Goal: Communication & Community: Answer question/provide support

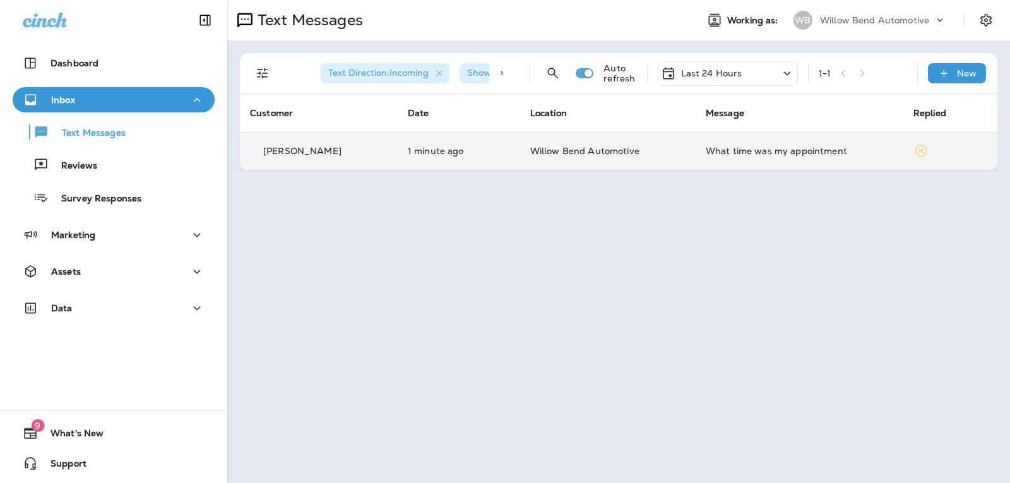
click at [755, 152] on div "What time was my appointment" at bounding box center [800, 151] width 188 height 10
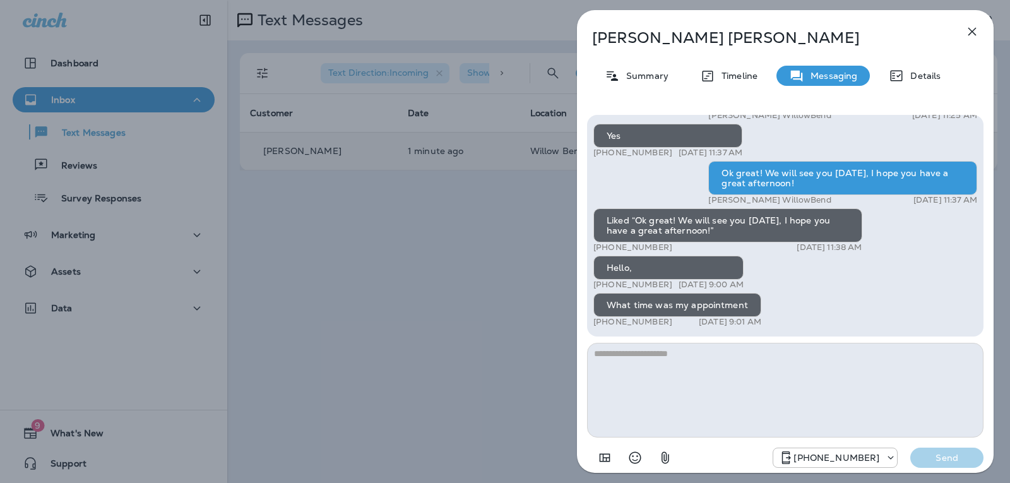
click at [671, 357] on textarea at bounding box center [785, 390] width 397 height 95
type textarea "*****"
click at [953, 453] on p "Send" at bounding box center [947, 457] width 53 height 11
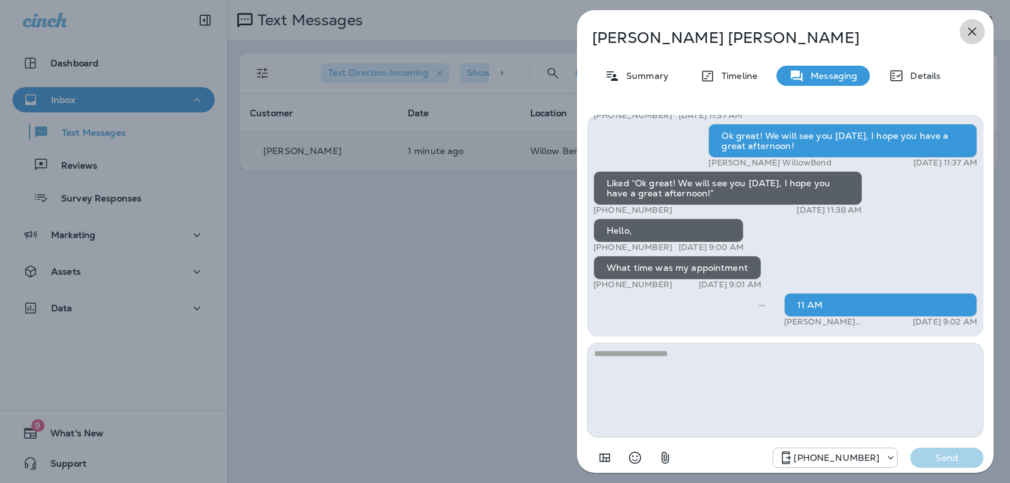
click at [969, 27] on icon "button" at bounding box center [972, 31] width 15 height 15
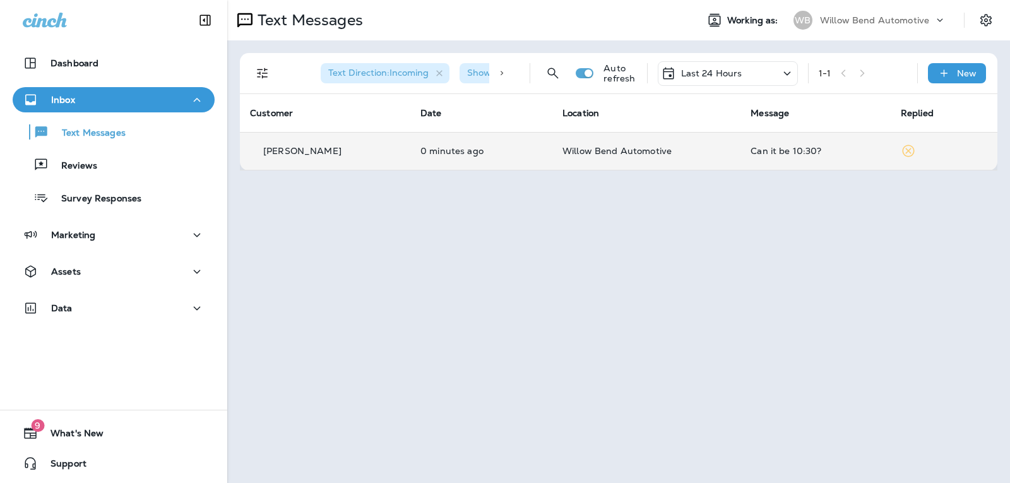
click at [686, 140] on td "Willow Bend Automotive" at bounding box center [647, 151] width 188 height 38
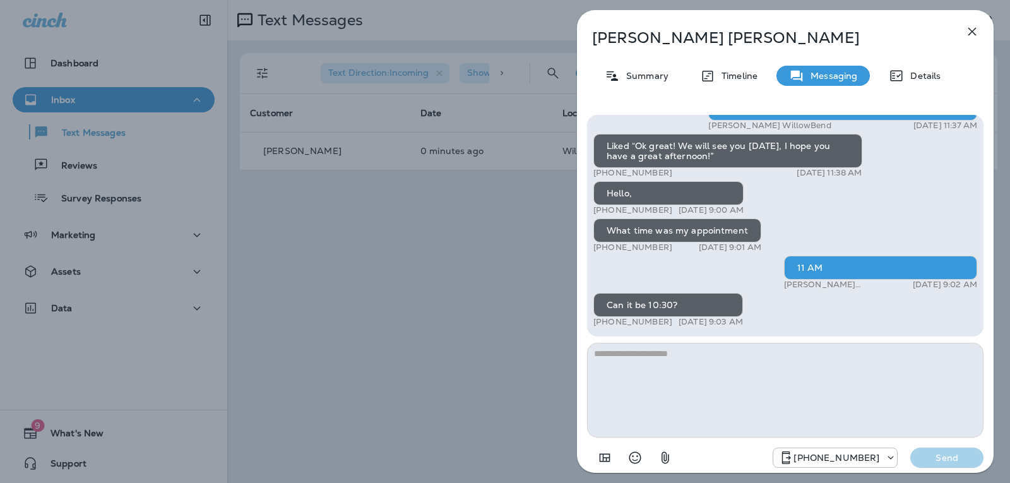
click at [675, 371] on textarea at bounding box center [785, 390] width 397 height 95
type textarea "*"
type textarea "**********"
click at [947, 457] on p "Send" at bounding box center [947, 457] width 53 height 11
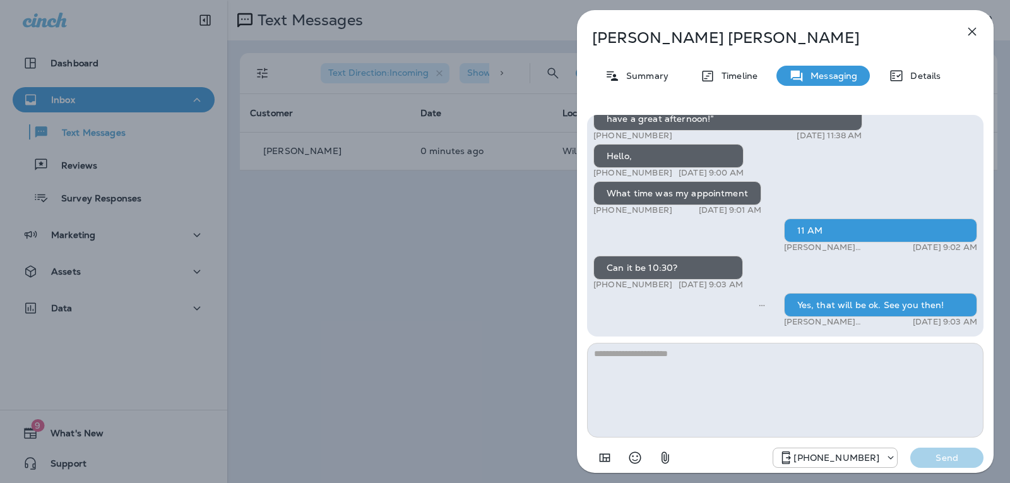
click at [971, 27] on icon "button" at bounding box center [972, 31] width 15 height 15
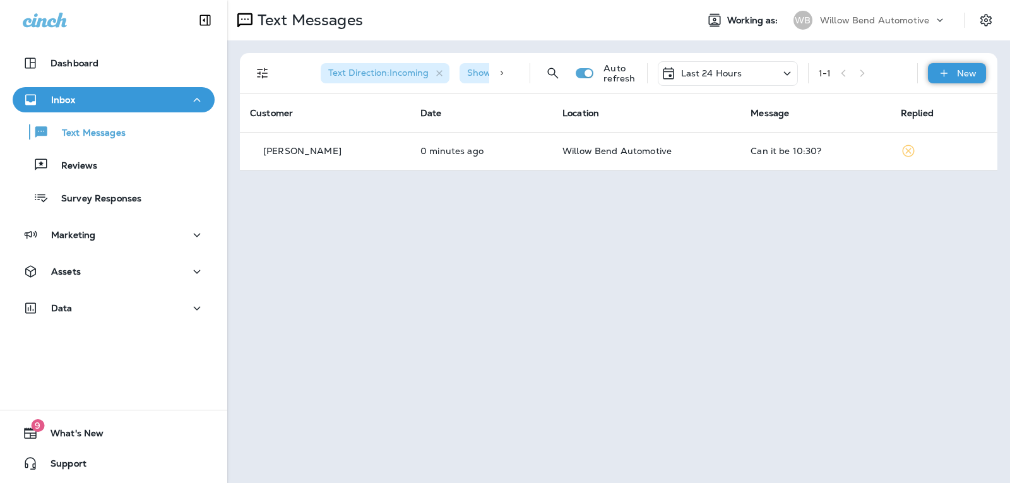
click at [955, 74] on div "New" at bounding box center [957, 73] width 58 height 20
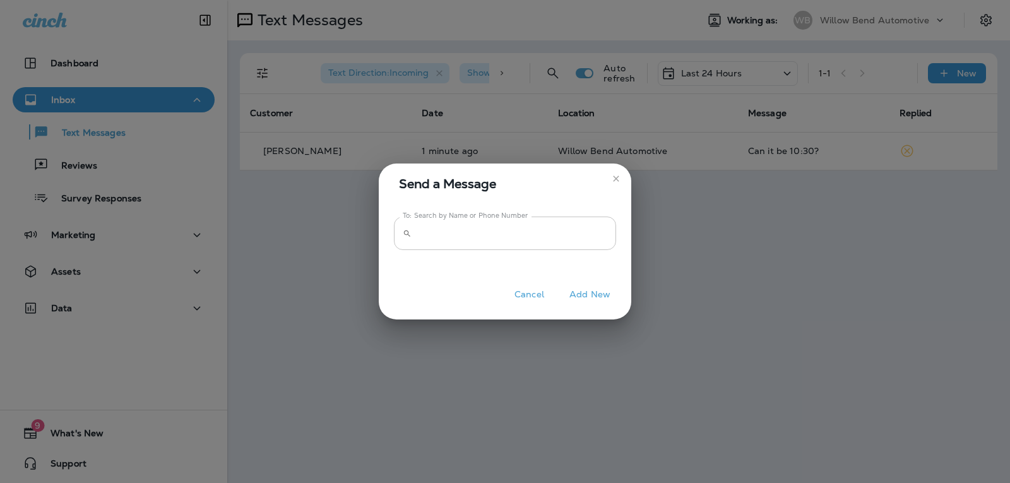
click at [558, 225] on input "To: Search by Name or Phone Number" at bounding box center [517, 233] width 200 height 33
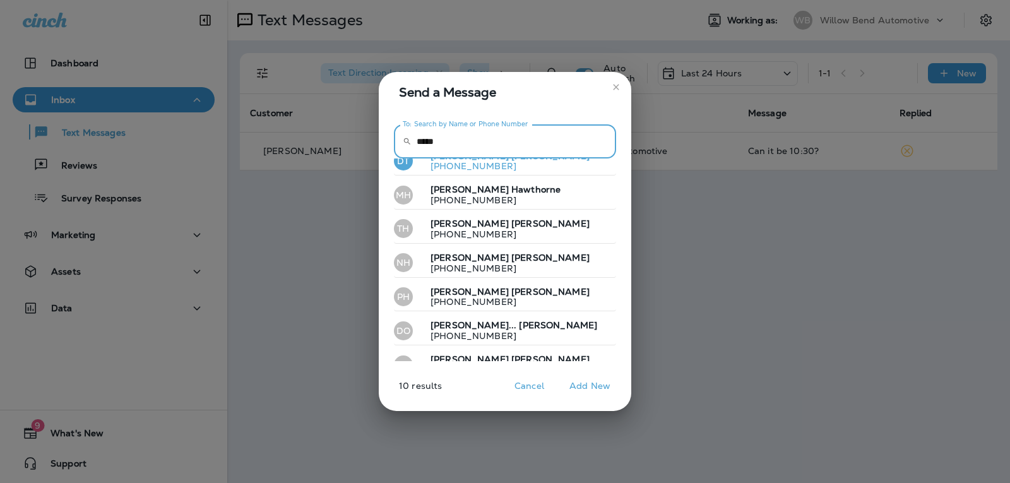
scroll to position [142, 0]
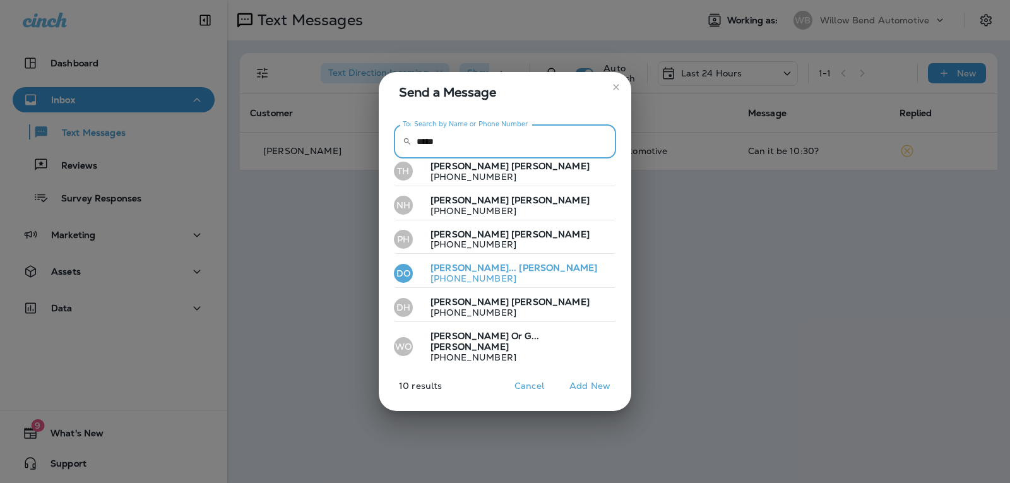
type input "*****"
click at [524, 275] on button "DO [PERSON_NAME]... [PERSON_NAME] [PHONE_NUMBER]" at bounding box center [505, 273] width 222 height 29
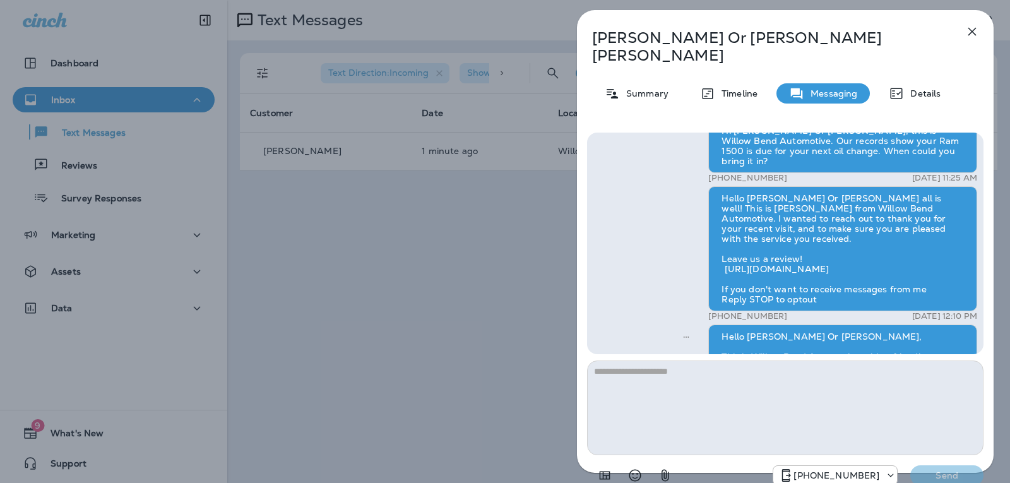
scroll to position [-189, 0]
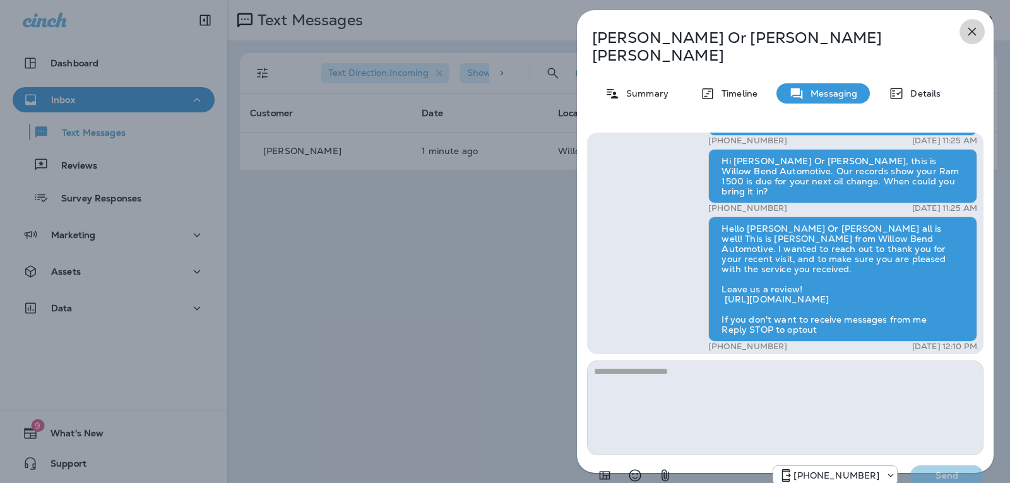
click at [969, 27] on icon "button" at bounding box center [972, 31] width 15 height 15
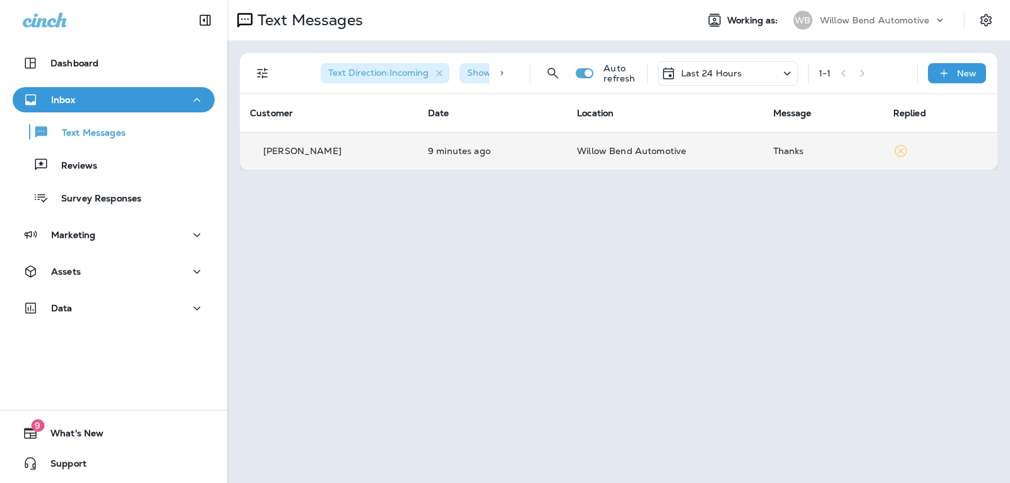
click at [757, 150] on td "Willow Bend Automotive" at bounding box center [665, 151] width 196 height 38
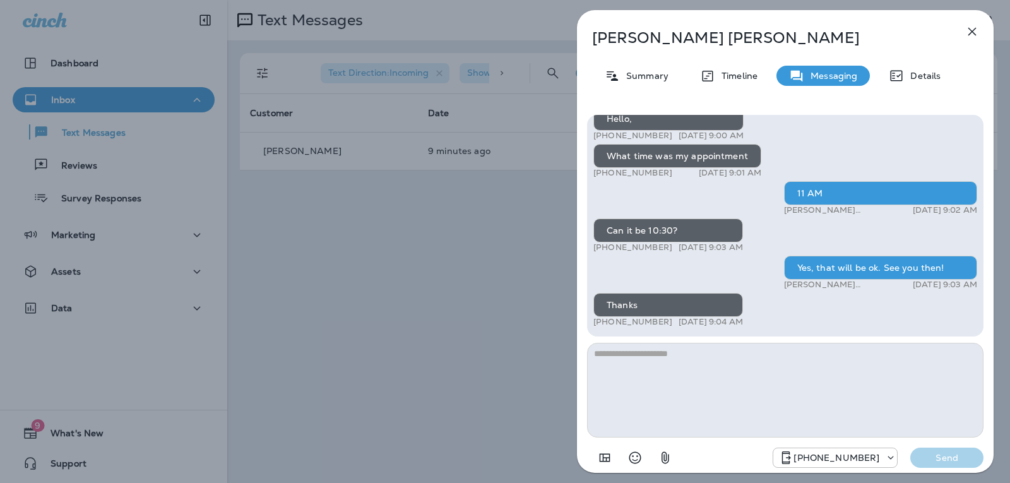
click at [733, 374] on textarea at bounding box center [785, 390] width 397 height 95
type textarea "**********"
click at [936, 452] on button "Send" at bounding box center [947, 458] width 73 height 20
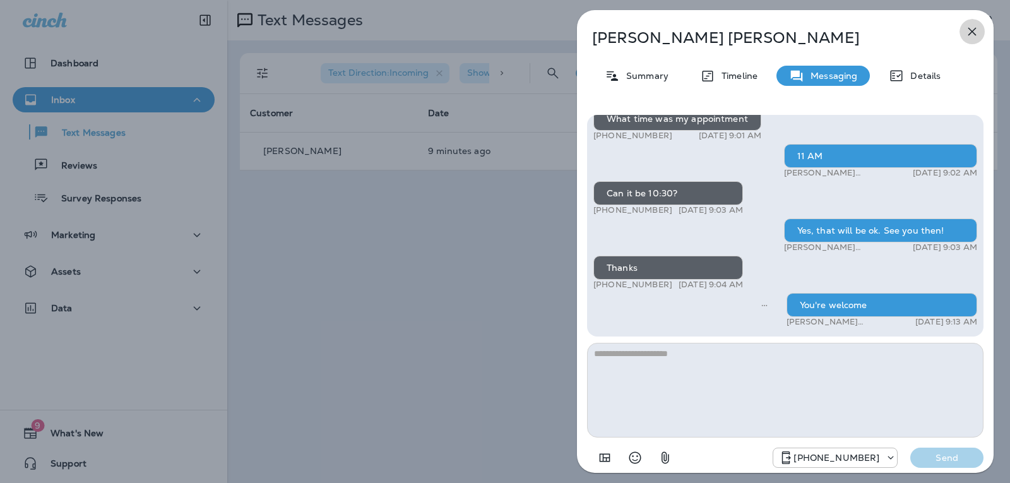
click at [964, 30] on button "button" at bounding box center [972, 31] width 25 height 25
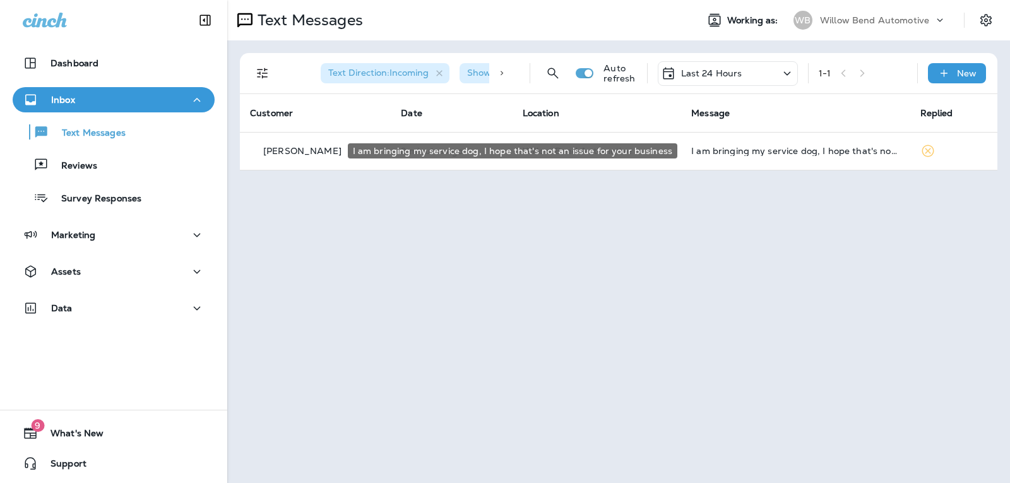
click at [737, 152] on div "I am bringing my service dog, I hope that's not an issue for your business" at bounding box center [795, 151] width 208 height 10
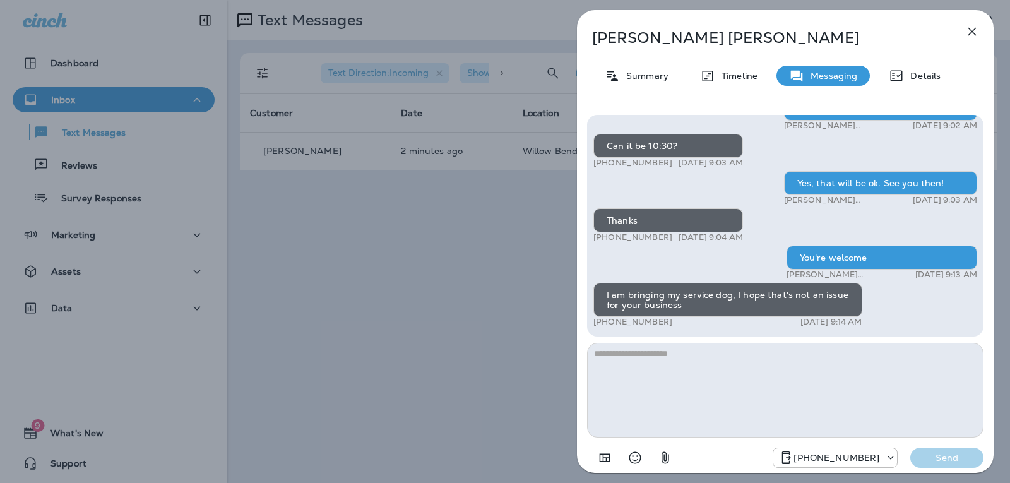
click at [649, 371] on textarea at bounding box center [785, 390] width 397 height 95
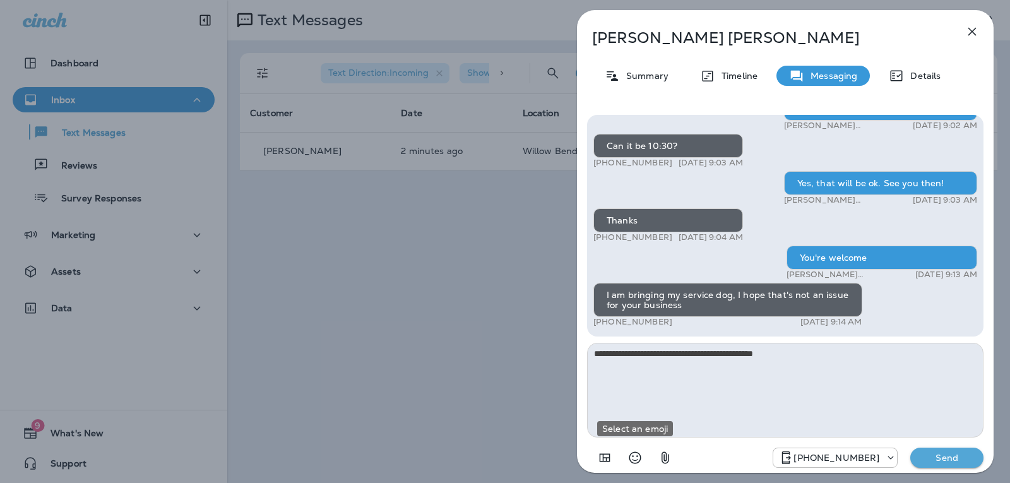
drag, startPoint x: 638, startPoint y: 458, endPoint x: 662, endPoint y: 434, distance: 33.9
click at [638, 458] on icon "Select an emoji" at bounding box center [635, 457] width 15 height 15
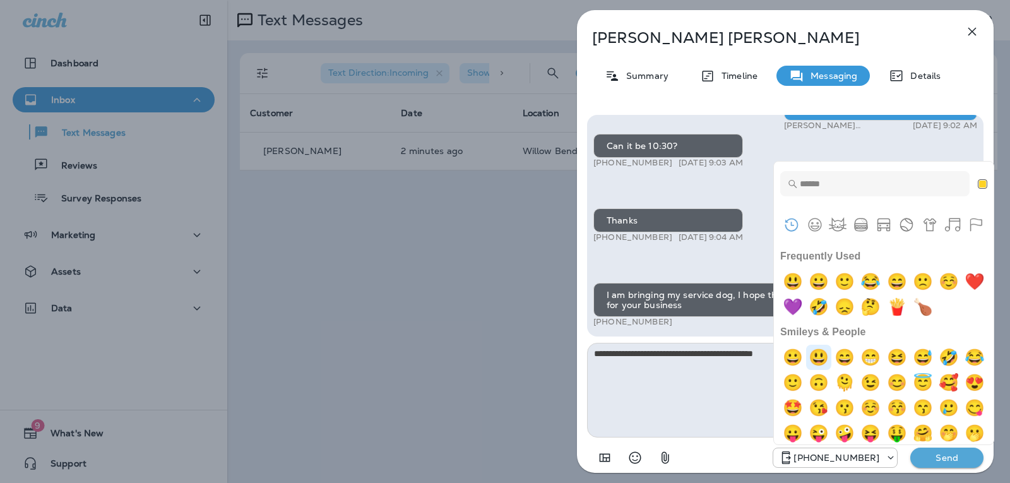
click at [817, 361] on img "smiley" at bounding box center [818, 357] width 25 height 25
type textarea "**********"
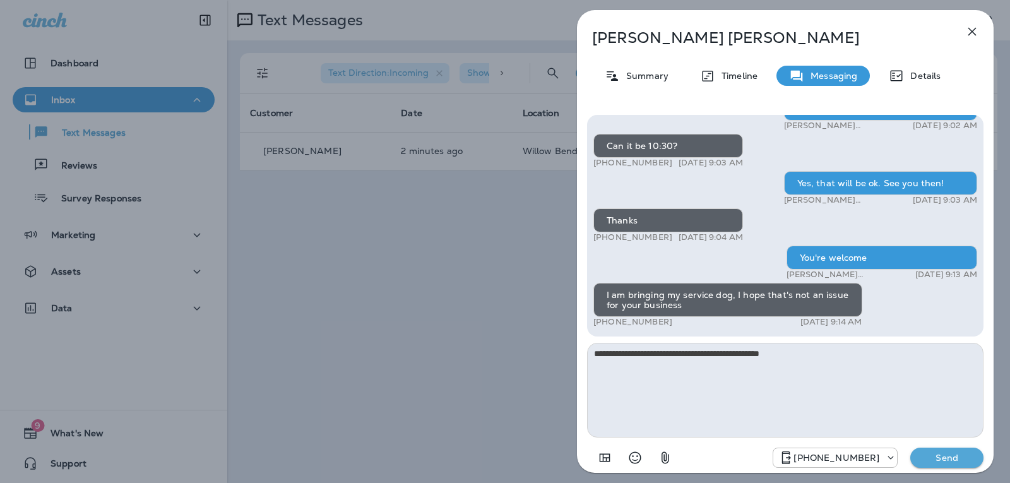
click at [930, 461] on p "Send" at bounding box center [947, 457] width 53 height 11
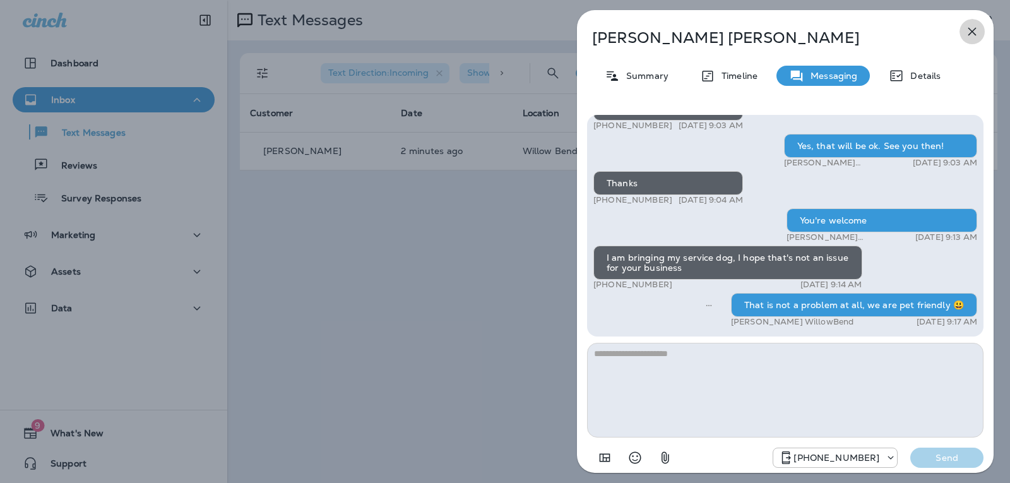
click at [968, 30] on icon "button" at bounding box center [972, 31] width 15 height 15
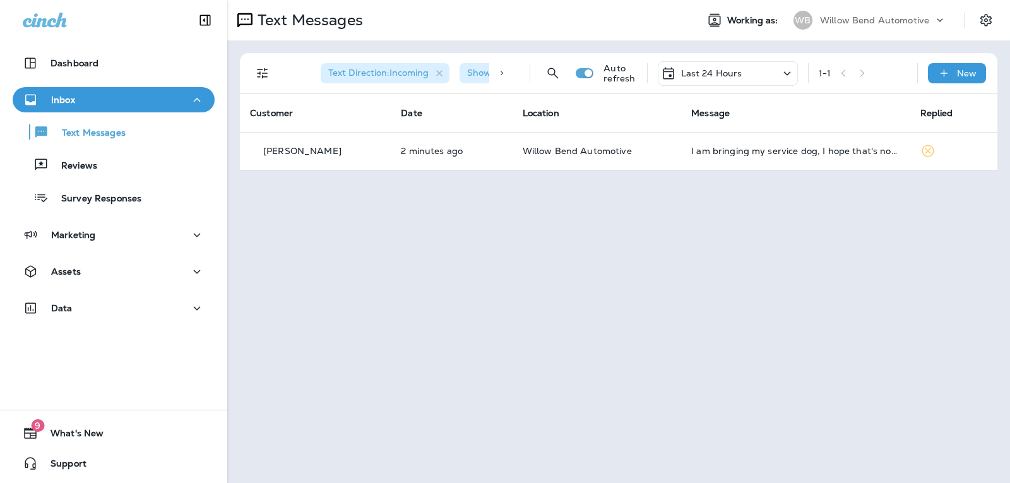
click at [690, 68] on p "Last 24 Hours" at bounding box center [711, 73] width 61 height 10
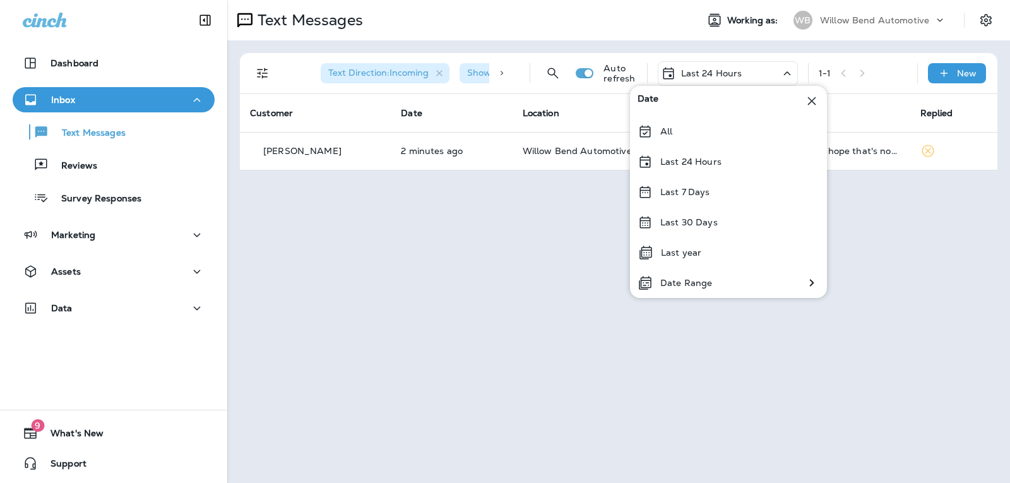
click at [700, 162] on p "Last 24 Hours" at bounding box center [691, 162] width 61 height 10
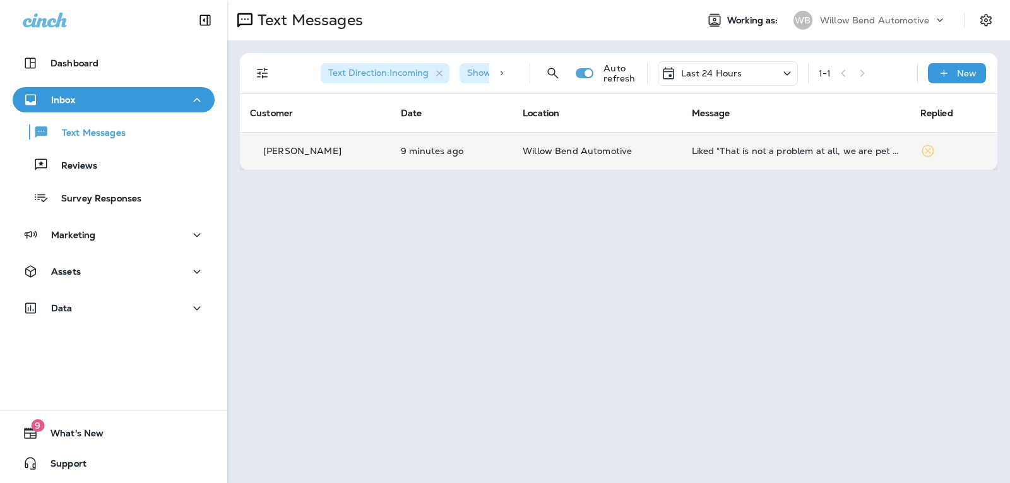
click at [756, 142] on td "Liked “That is not a problem at all, we are pet friendly 😃”" at bounding box center [796, 151] width 229 height 38
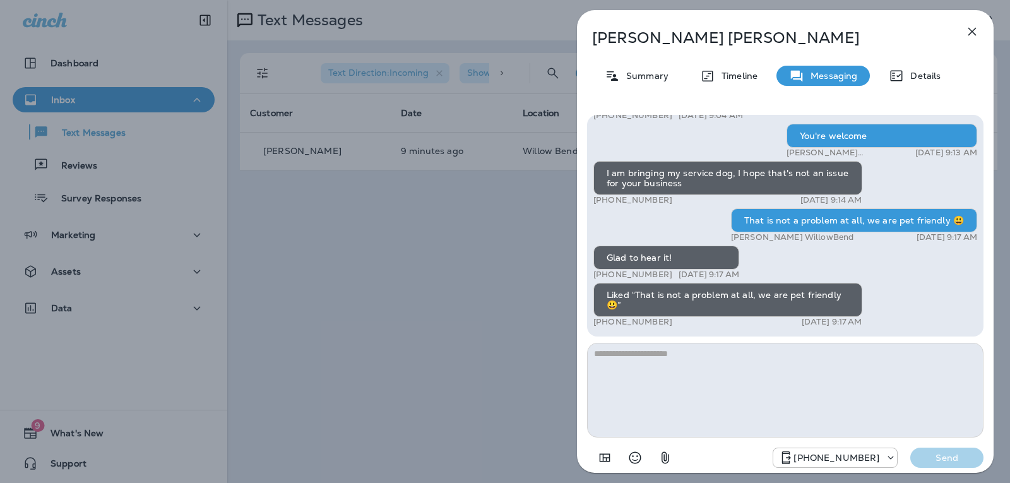
click at [978, 31] on button "button" at bounding box center [972, 31] width 25 height 25
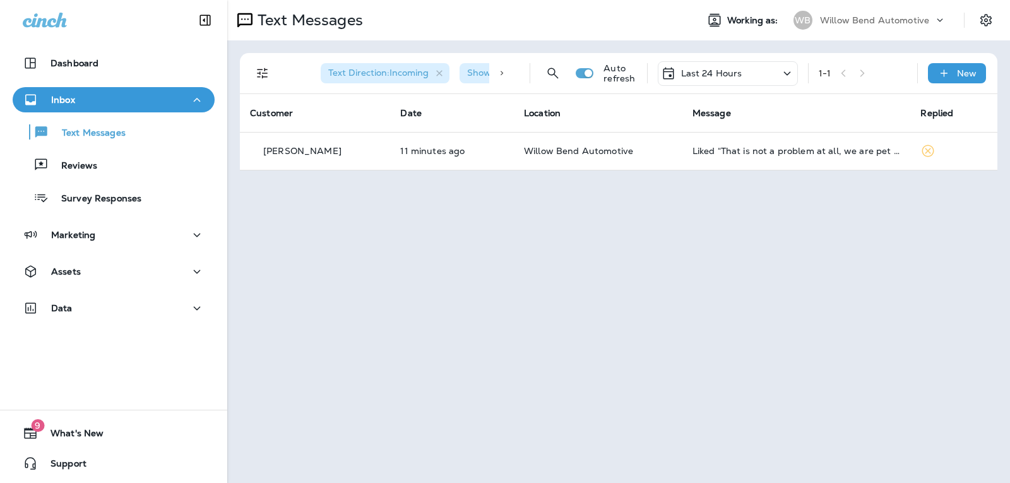
click at [755, 72] on div "Last 24 Hours" at bounding box center [728, 73] width 140 height 25
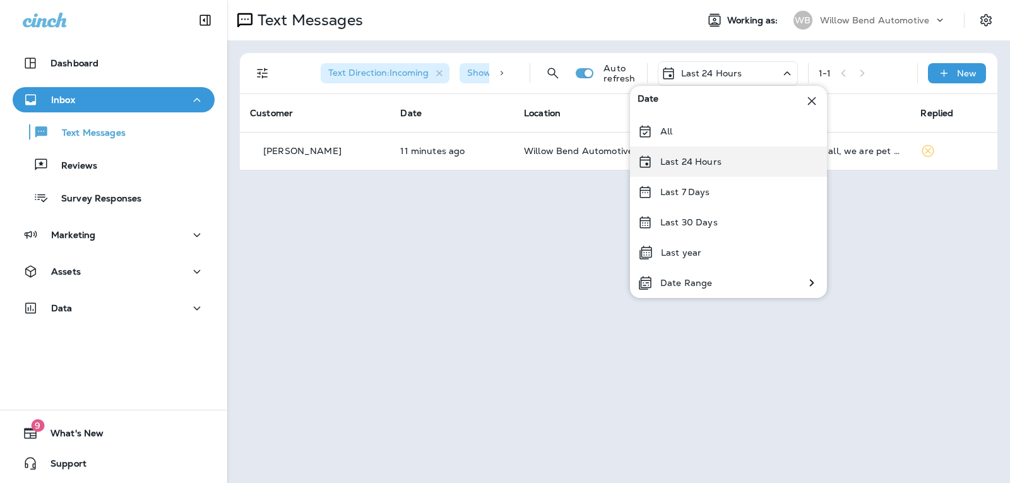
click at [750, 164] on div "Last 24 Hours" at bounding box center [728, 162] width 197 height 30
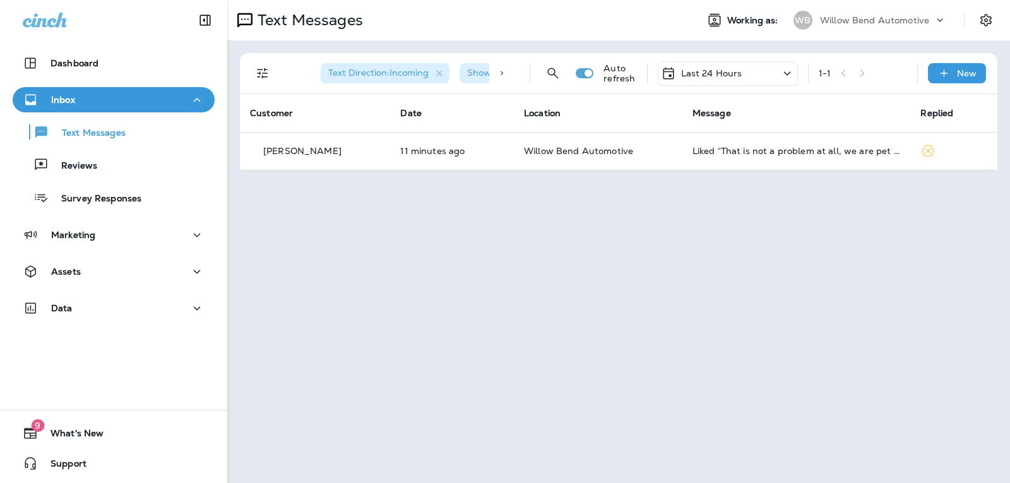
click at [747, 70] on div "Last 24 Hours" at bounding box center [728, 73] width 140 height 25
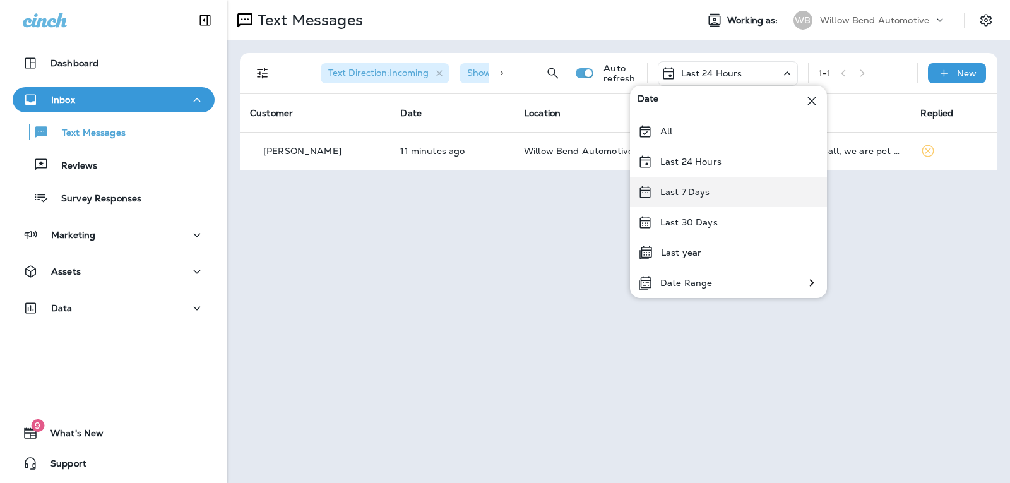
click at [741, 186] on div "Last 7 Days" at bounding box center [728, 192] width 197 height 30
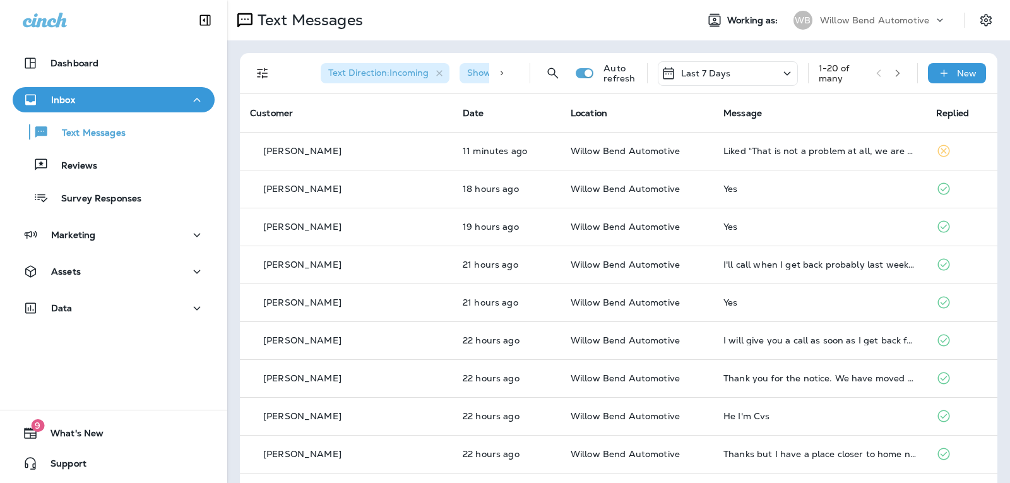
click at [715, 71] on p "Last 7 Days" at bounding box center [706, 73] width 50 height 10
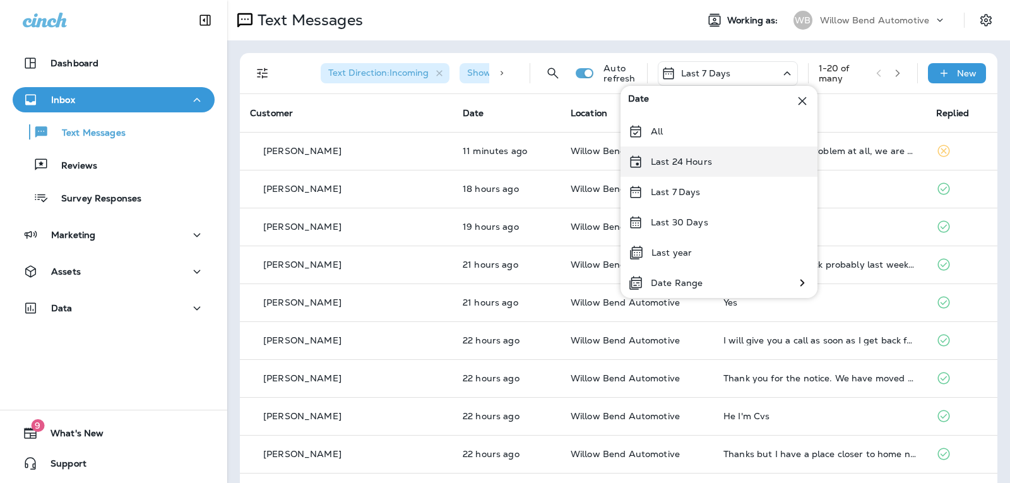
click at [727, 160] on div "Last 24 Hours" at bounding box center [719, 162] width 197 height 30
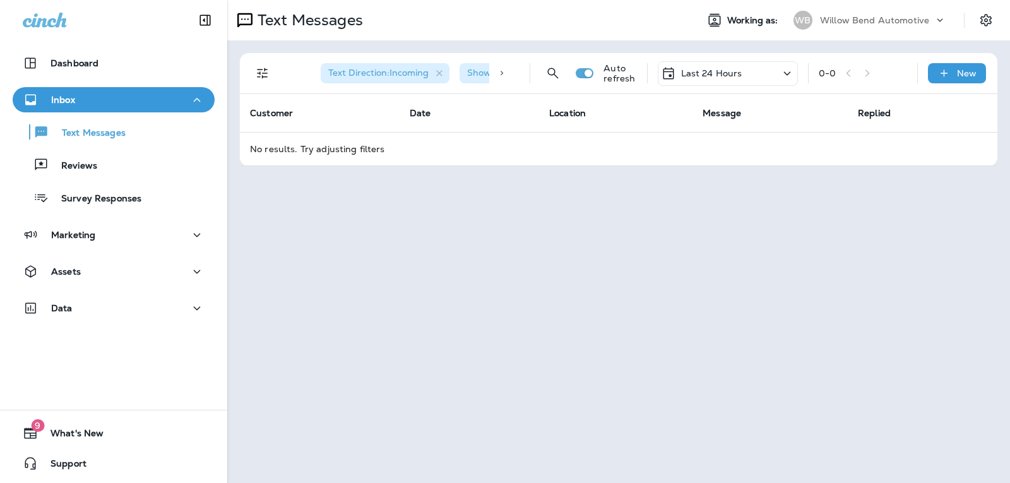
click at [720, 75] on p "Last 24 Hours" at bounding box center [711, 73] width 61 height 10
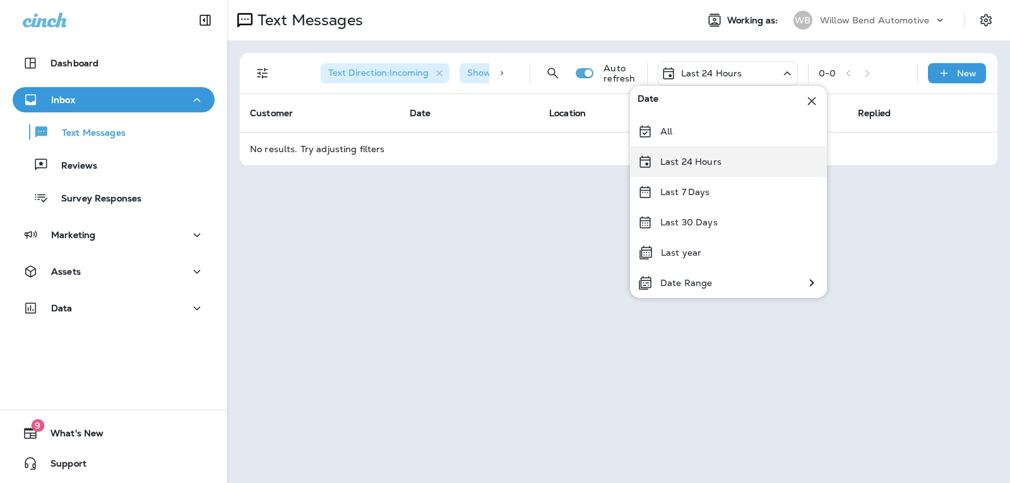
click at [691, 169] on div "Last 24 Hours" at bounding box center [728, 162] width 197 height 30
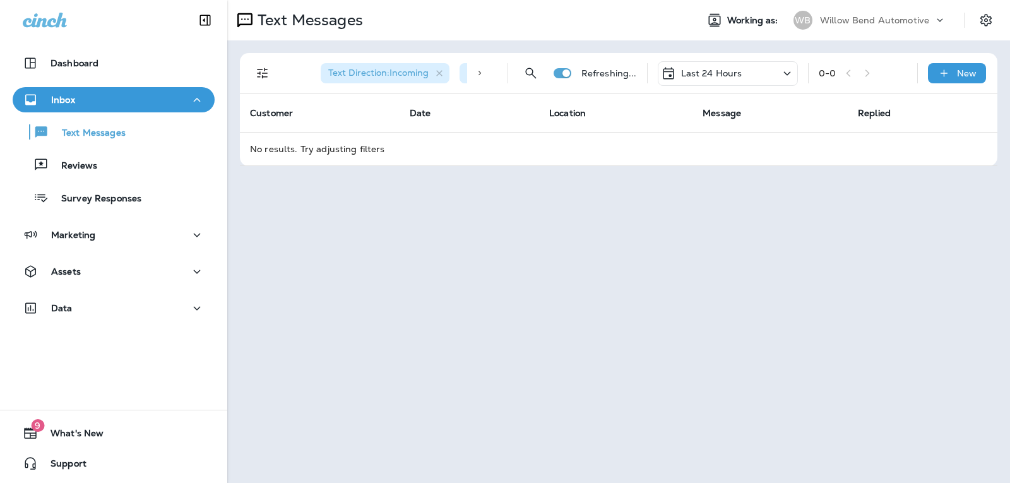
click at [709, 63] on div "Last 24 Hours" at bounding box center [728, 73] width 140 height 25
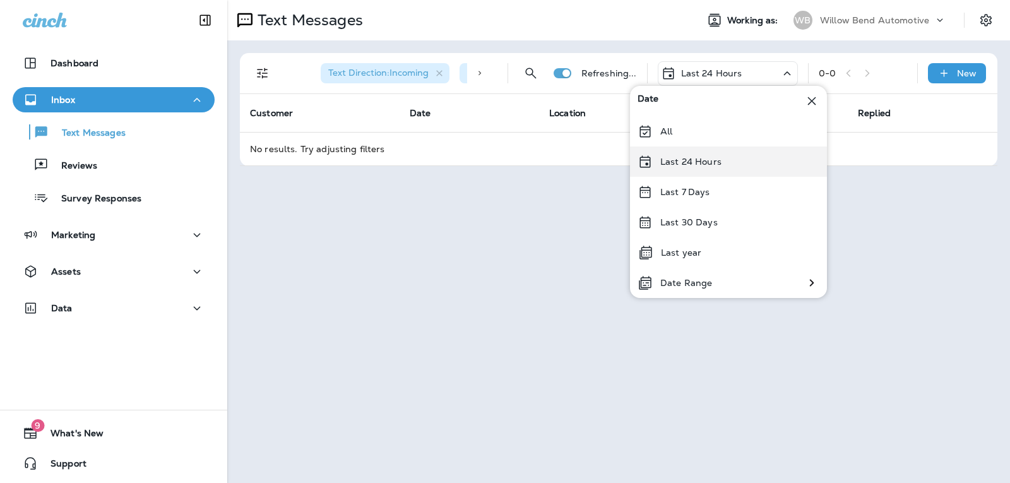
click at [683, 162] on p "Last 24 Hours" at bounding box center [691, 162] width 61 height 10
